Goal: Entertainment & Leisure: Consume media (video, audio)

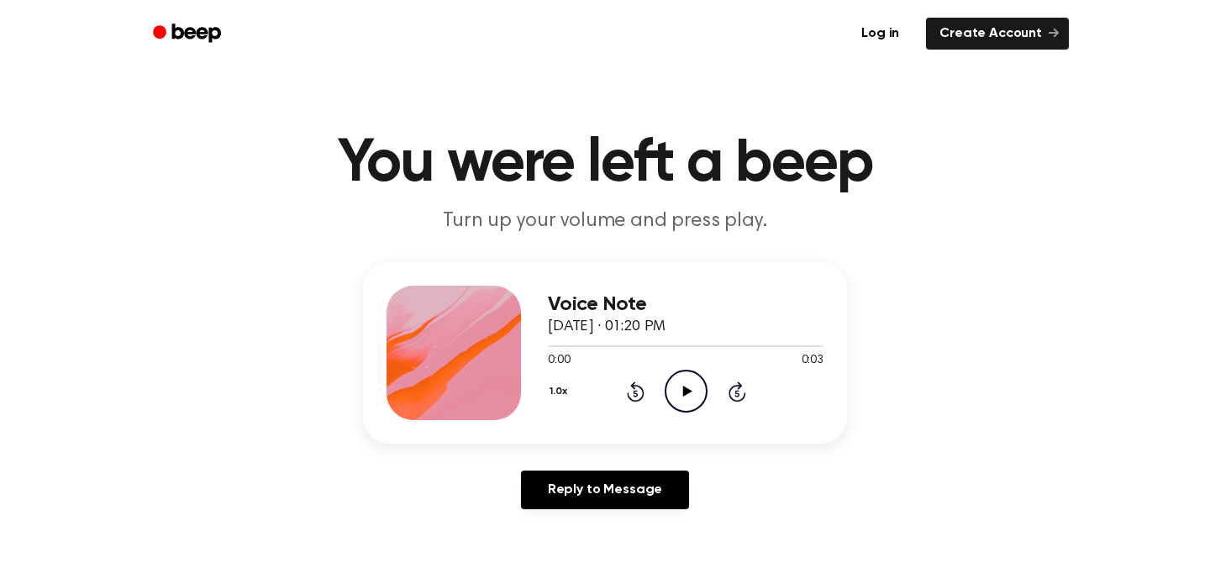
click at [681, 386] on icon "Play Audio" at bounding box center [686, 391] width 43 height 43
click at [682, 386] on icon "Play Audio" at bounding box center [686, 392] width 43 height 43
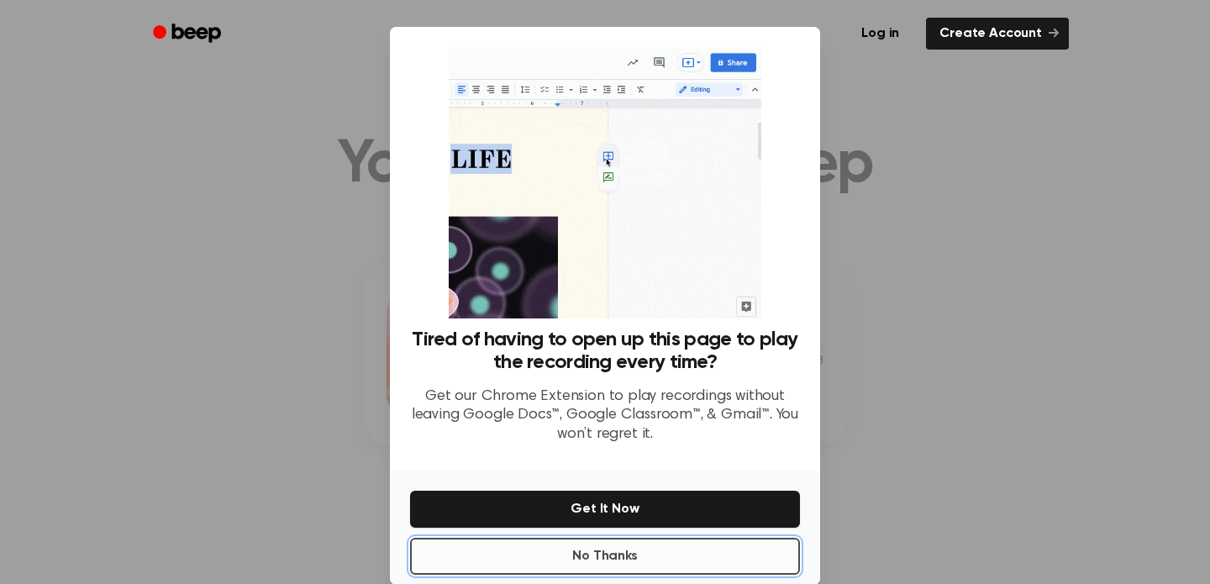
click at [586, 548] on button "No Thanks" at bounding box center [605, 556] width 390 height 37
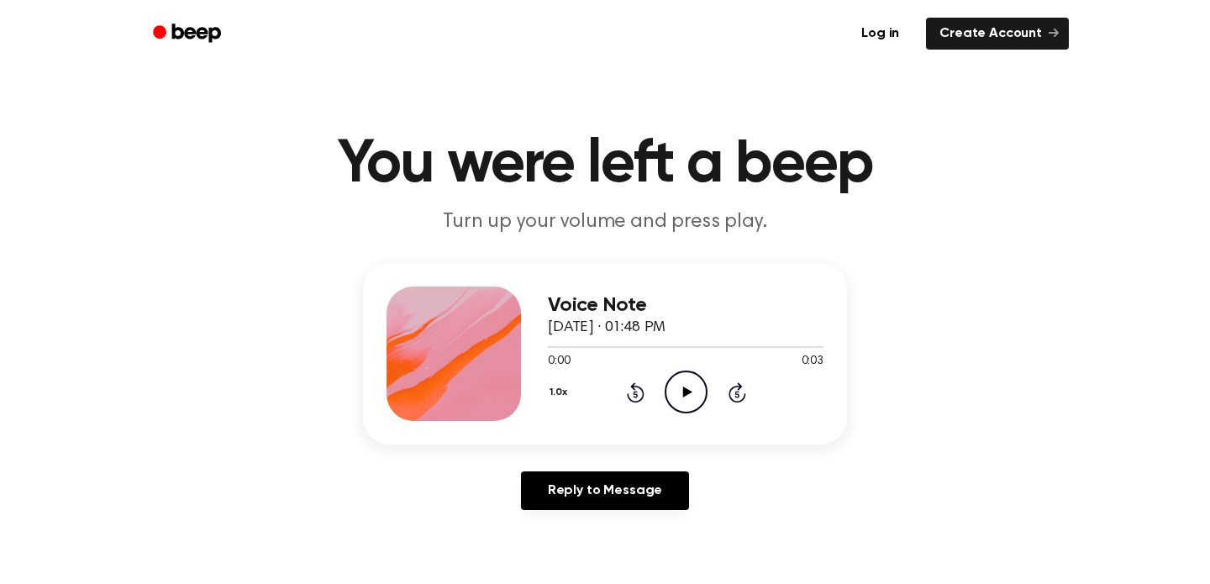
click at [683, 397] on icon "Play Audio" at bounding box center [686, 392] width 43 height 43
